Goal: Task Accomplishment & Management: Manage account settings

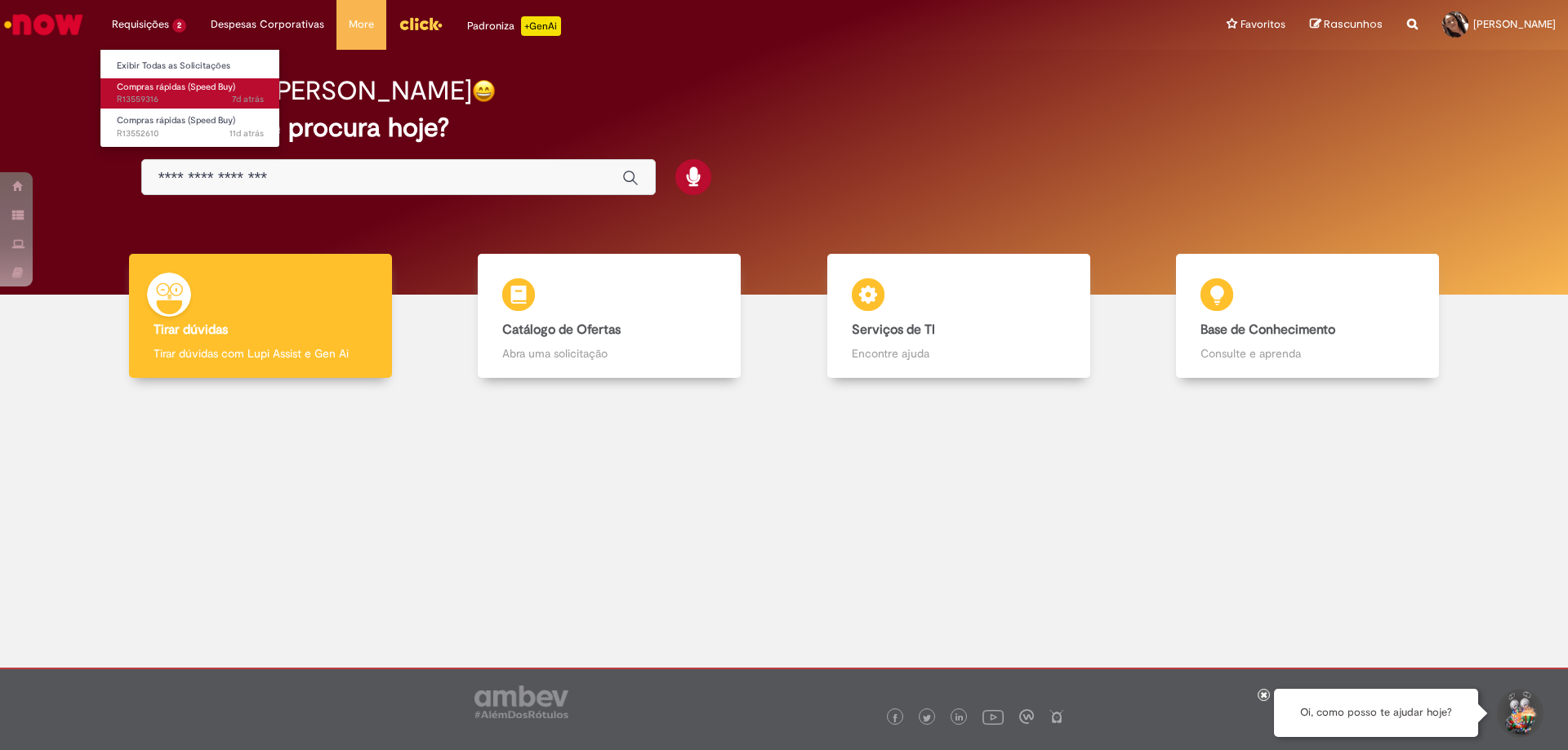
click at [135, 94] on span "7d atrás 7 dias atrás R13559316" at bounding box center [190, 99] width 147 height 13
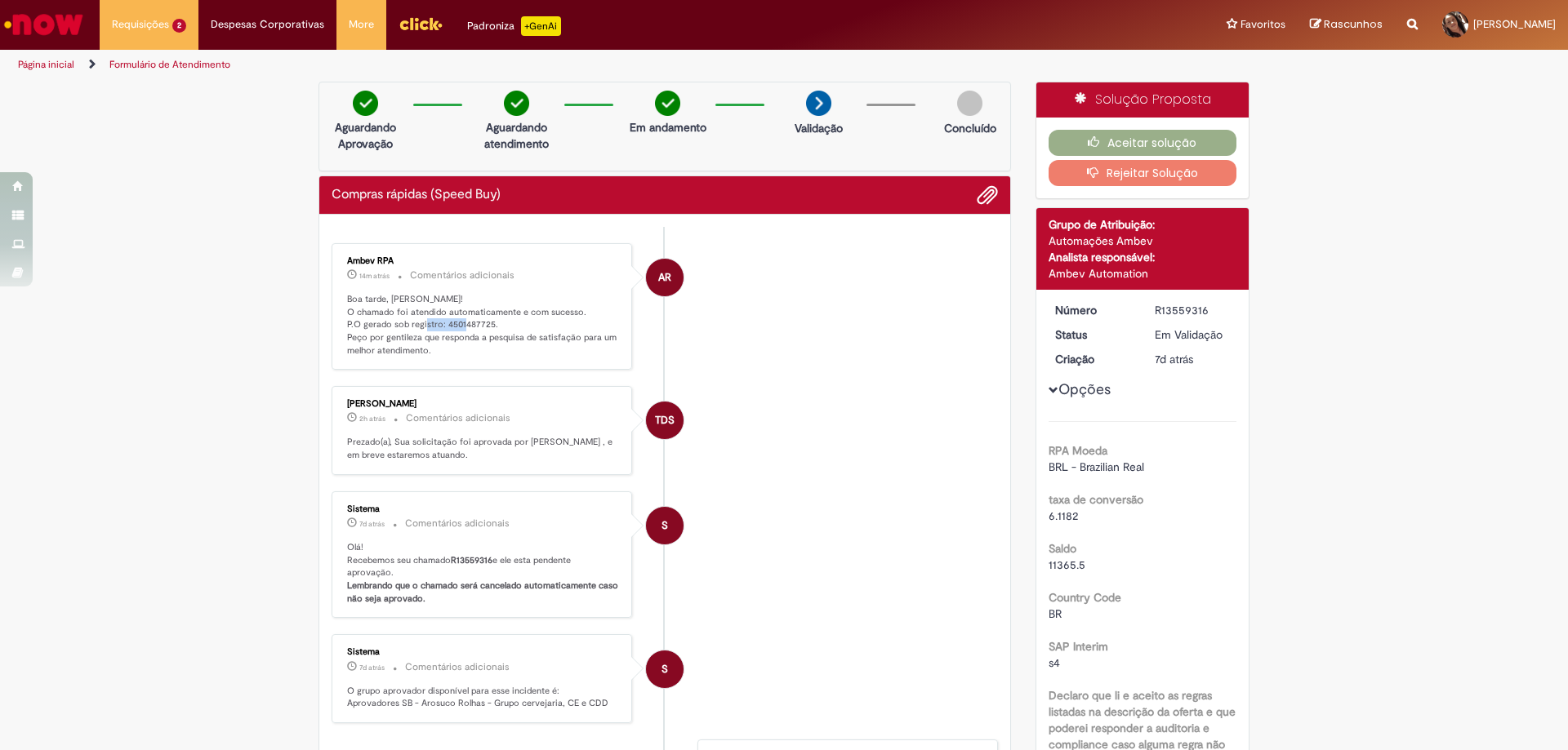
drag, startPoint x: 439, startPoint y: 322, endPoint x: 485, endPoint y: 322, distance: 46.0
click at [485, 322] on p "Boa tarde, [PERSON_NAME]! O chamado foi atendido automaticamente e com sucesso.…" at bounding box center [483, 325] width 272 height 64
copy p "4501487725"
click at [837, 475] on li "TDS [PERSON_NAME] 2h atrás 2 horas atrás Comentários adicionais Prezado(a), Sua…" at bounding box center [665, 430] width 667 height 89
click at [1120, 143] on button "Aceitar solução" at bounding box center [1144, 142] width 189 height 26
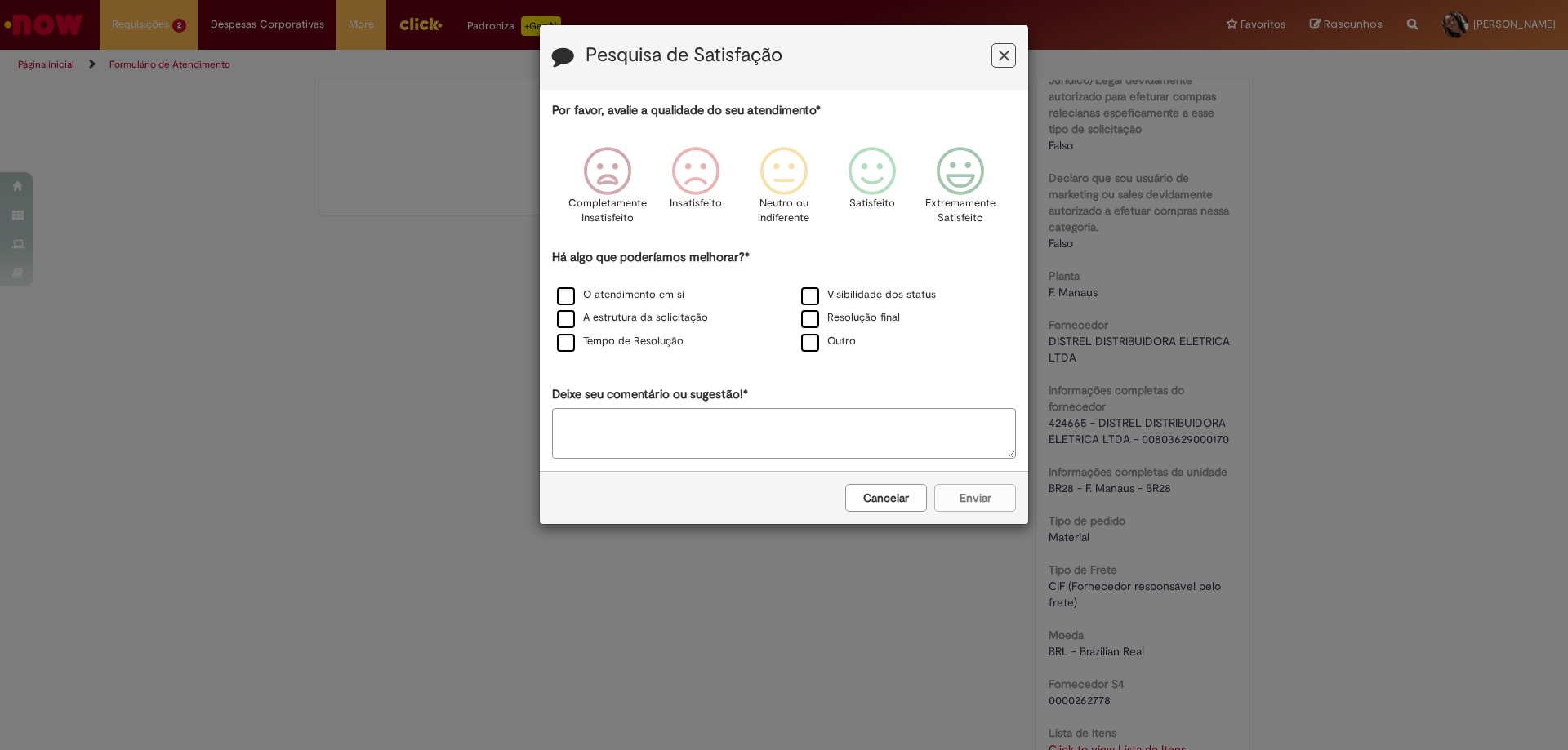
scroll to position [490, 0]
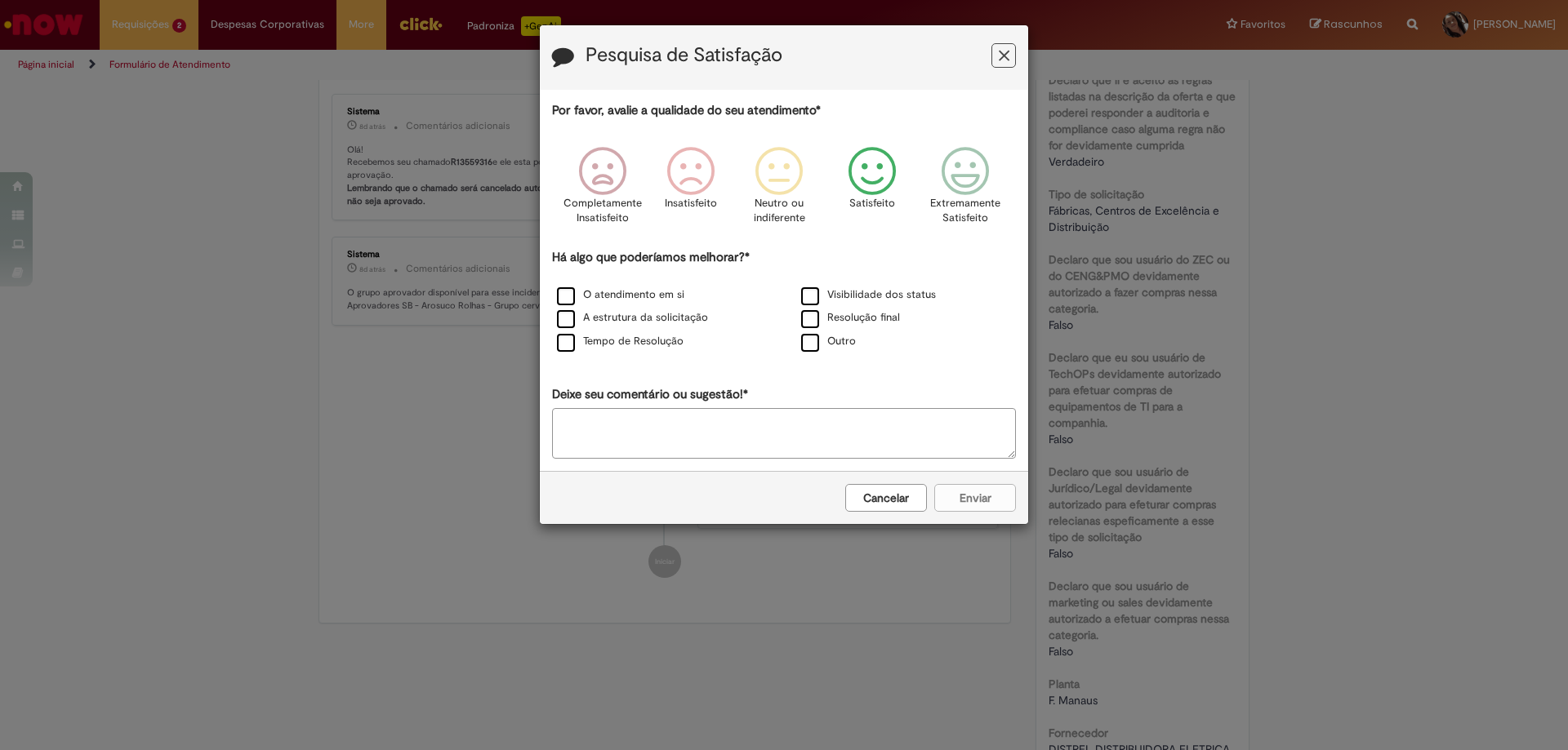
click at [871, 167] on icon "Feedback" at bounding box center [872, 171] width 61 height 49
click at [811, 316] on label "Resolução final" at bounding box center [851, 318] width 99 height 16
click at [983, 505] on button "Enviar" at bounding box center [975, 498] width 82 height 28
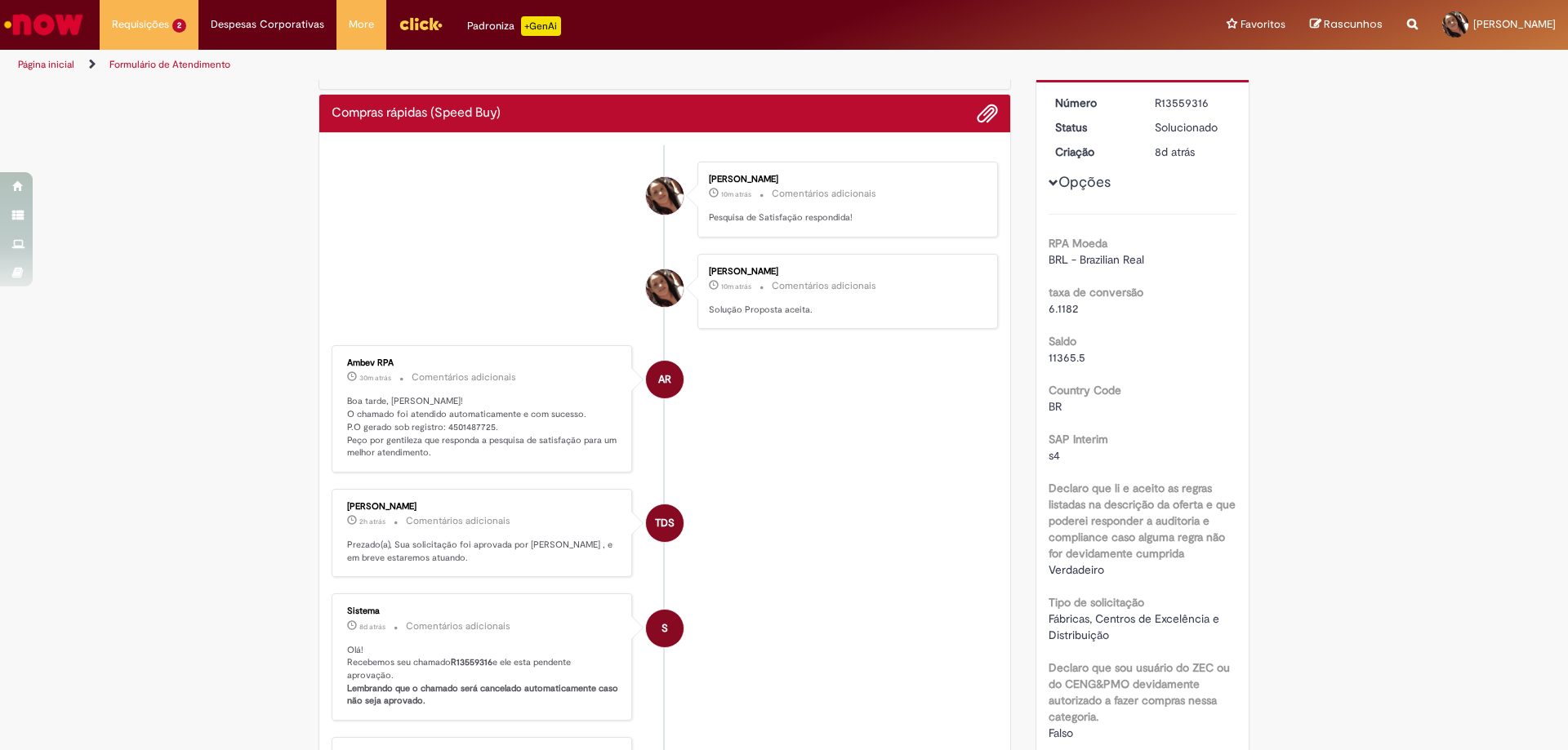
scroll to position [0, 0]
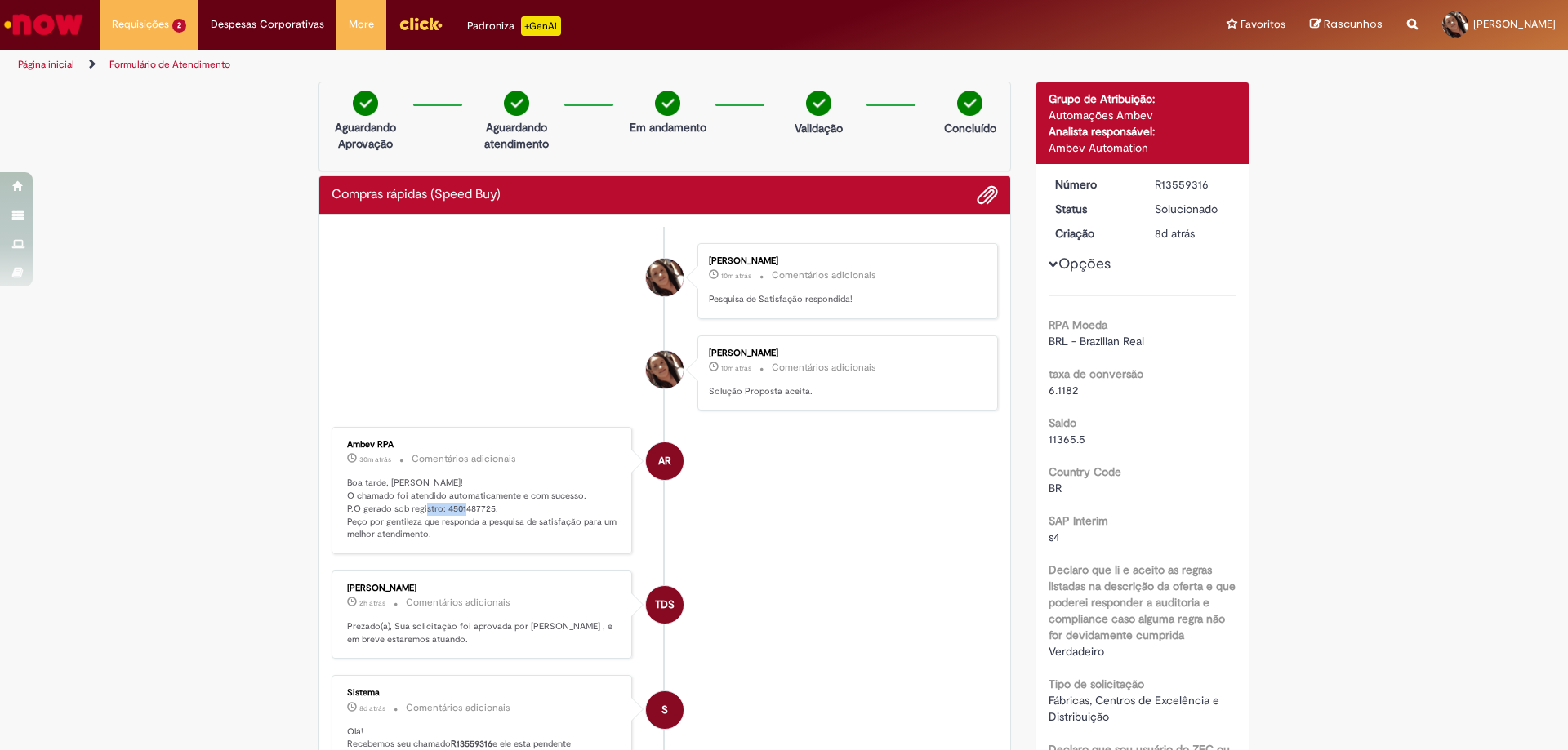
drag, startPoint x: 439, startPoint y: 509, endPoint x: 486, endPoint y: 506, distance: 47.1
click at [486, 506] on p "Boa tarde, [PERSON_NAME]! O chamado foi atendido automaticamente e com sucesso.…" at bounding box center [483, 509] width 272 height 64
copy p "4501487725"
